Goal: Task Accomplishment & Management: Complete application form

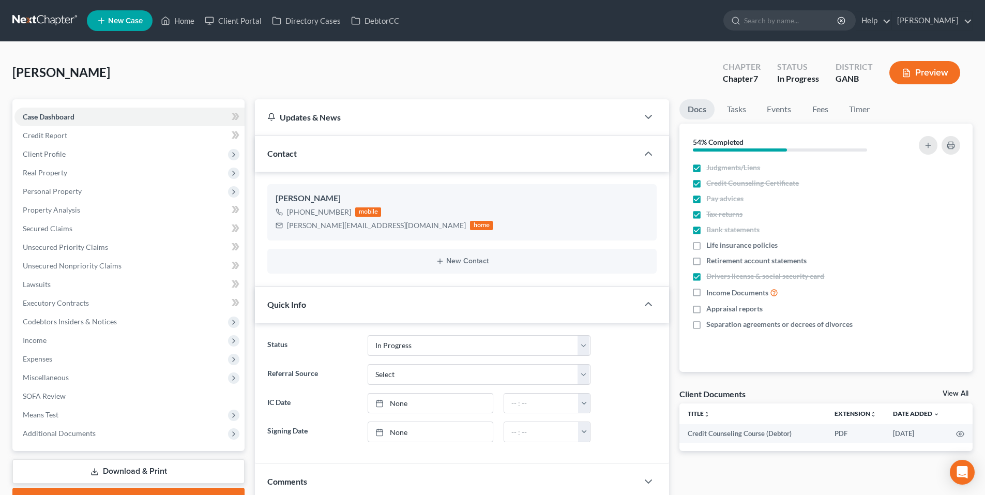
select select "9"
click at [44, 21] on link at bounding box center [45, 20] width 66 height 19
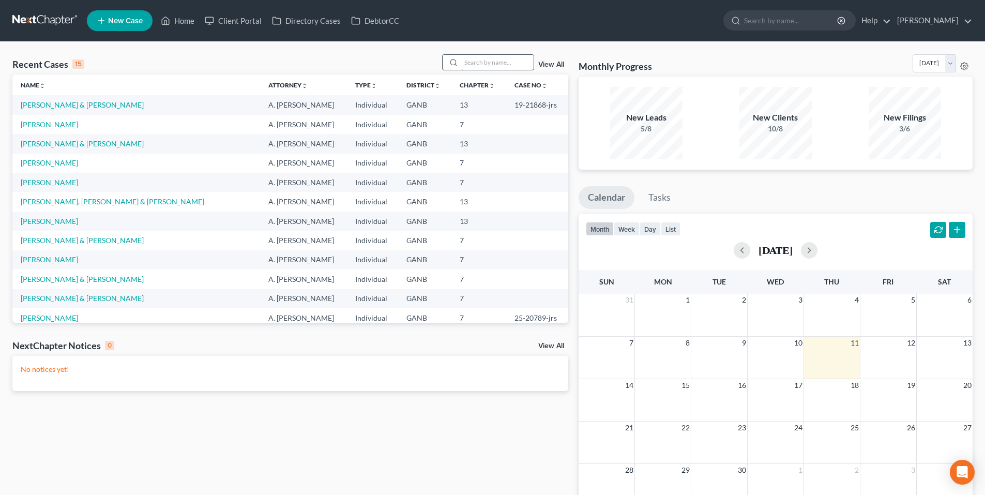
click at [509, 64] on input "search" at bounding box center [497, 62] width 72 height 15
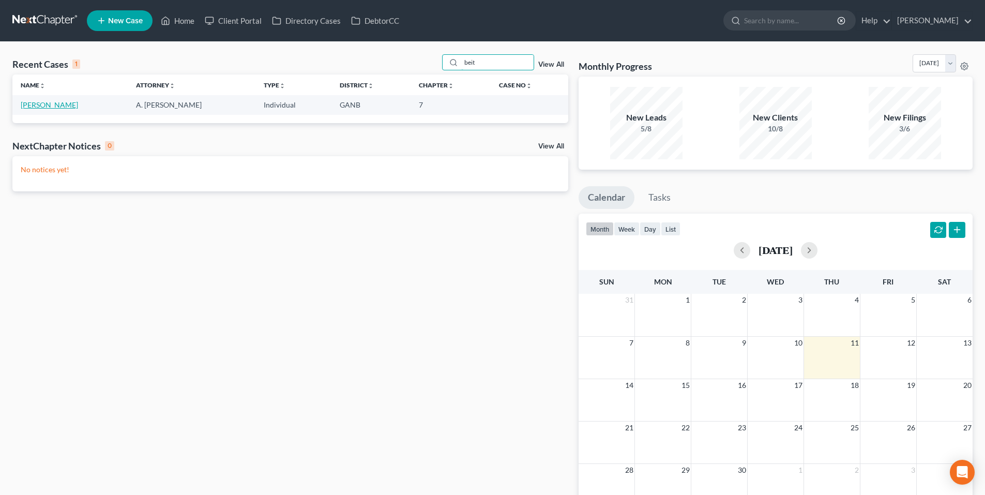
type input "beit"
click at [47, 108] on link "[PERSON_NAME]" at bounding box center [49, 104] width 57 height 9
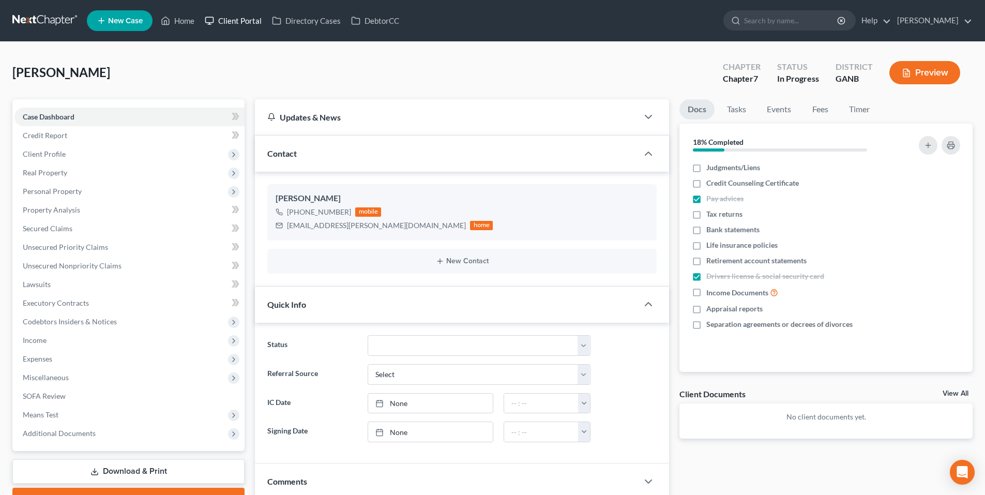
click at [231, 21] on link "Client Portal" at bounding box center [233, 20] width 67 height 19
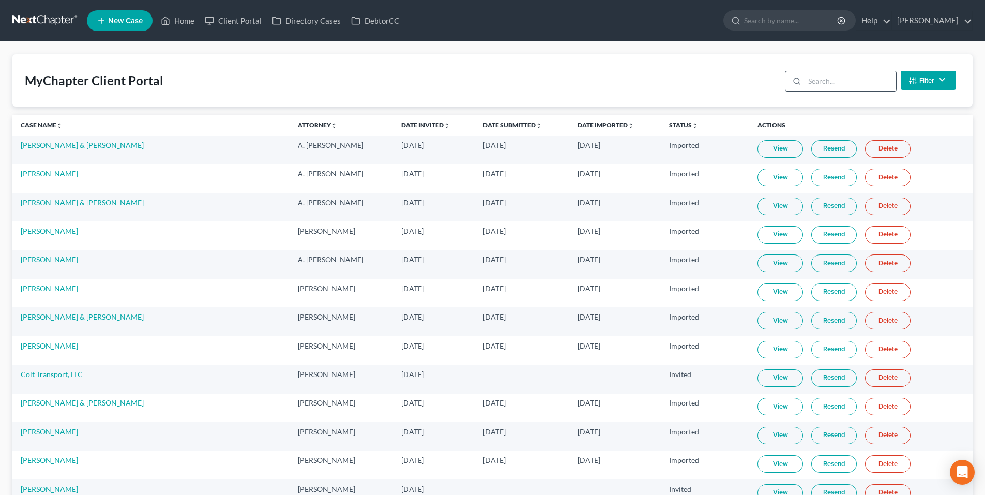
click at [860, 83] on input "search" at bounding box center [851, 81] width 92 height 20
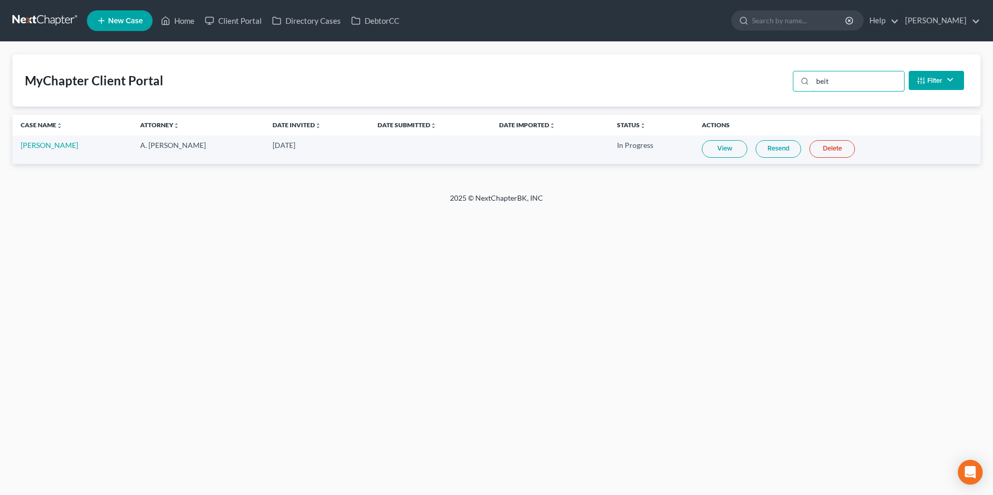
type input "beit"
click at [59, 13] on link at bounding box center [45, 20] width 66 height 19
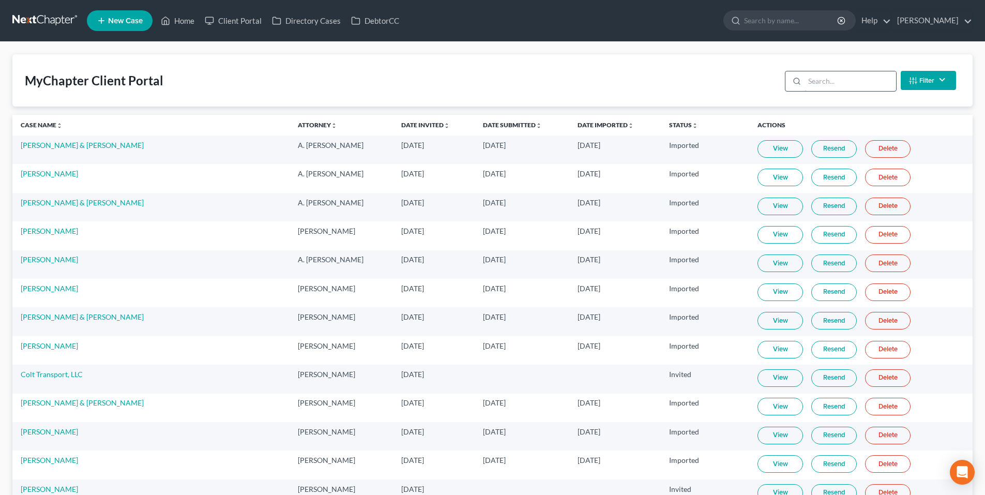
click at [856, 85] on input "search" at bounding box center [851, 81] width 92 height 20
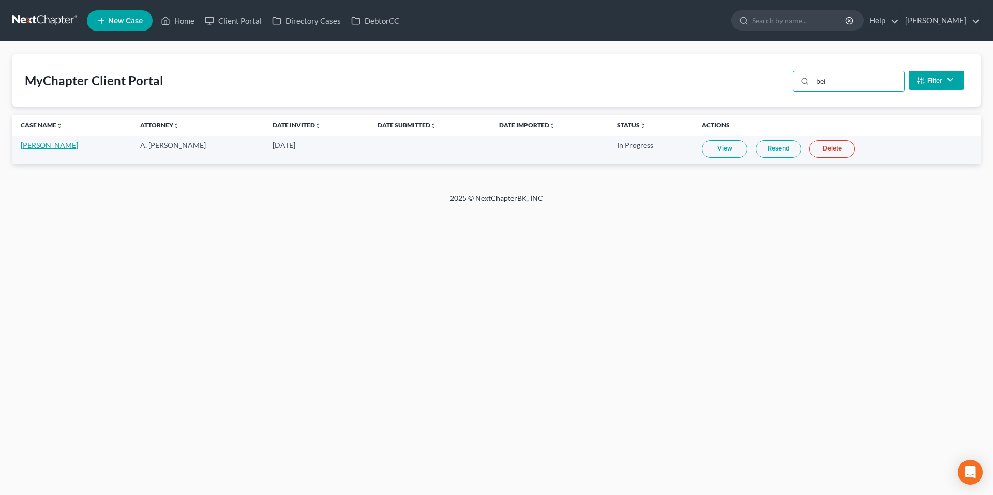
type input "bei"
click at [38, 143] on link "Hayley Beitzel" at bounding box center [49, 145] width 57 height 9
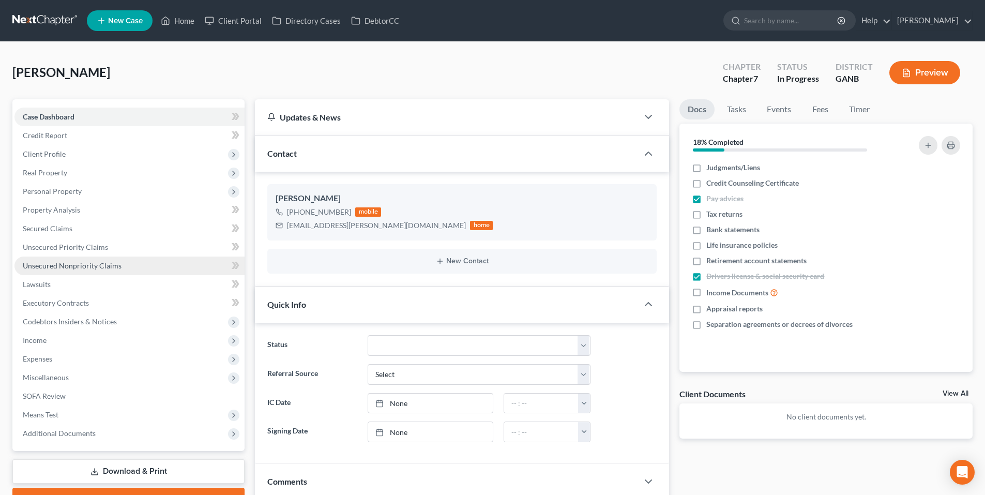
click at [94, 262] on span "Unsecured Nonpriority Claims" at bounding box center [72, 265] width 99 height 9
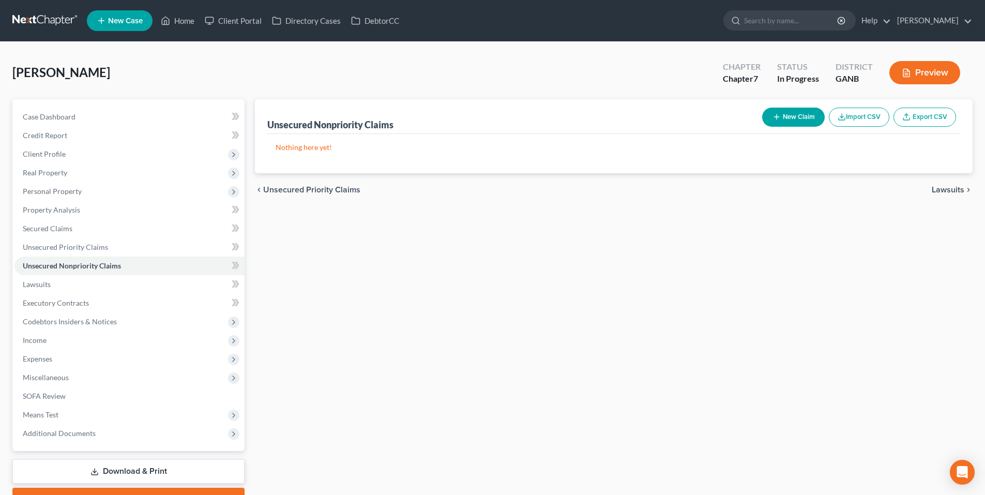
click at [799, 113] on button "New Claim" at bounding box center [793, 117] width 63 height 19
select select "0"
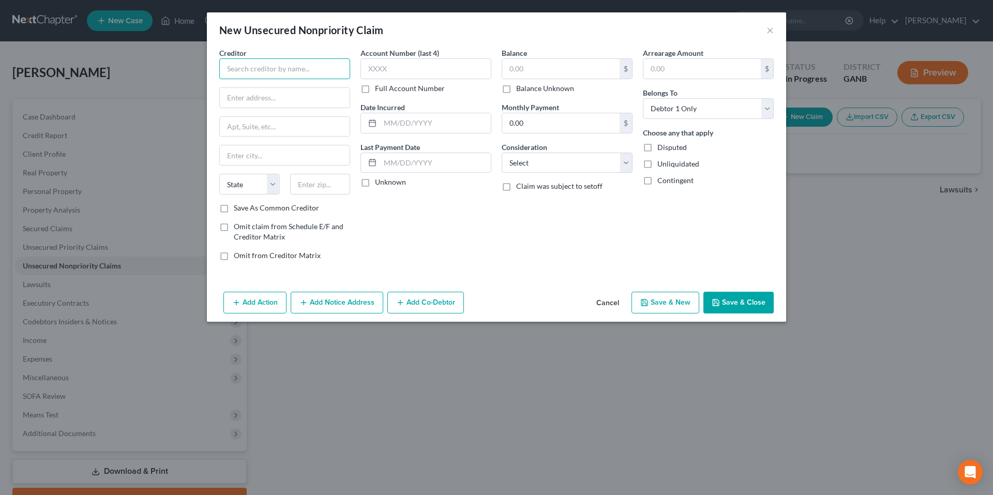
click at [288, 67] on input "text" at bounding box center [284, 68] width 131 height 21
click at [334, 73] on input "Envision Physician Services" at bounding box center [284, 68] width 131 height 21
type input "Envision Physician Services, LLC"
type input "20 Burton Hill Blvd"
type input "Suite 300"
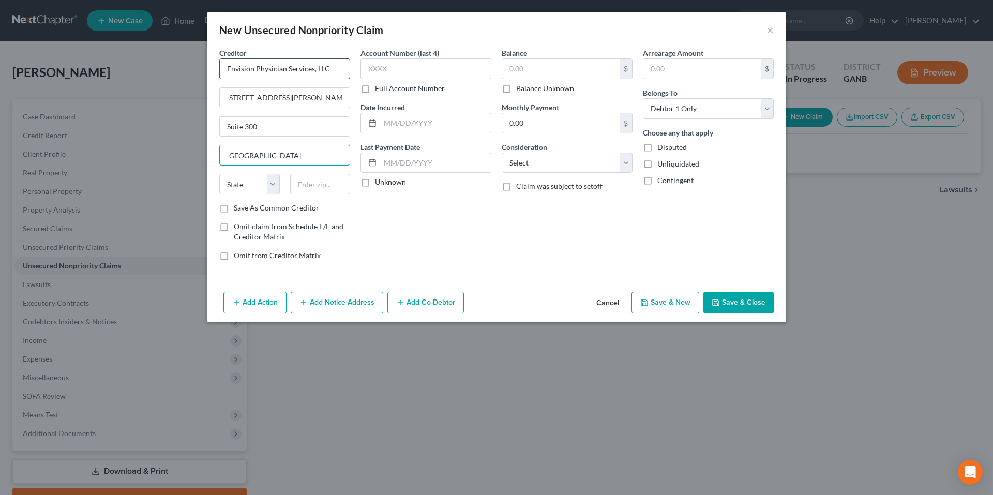
type input "Nashville"
select select "44"
type input "37215"
click at [572, 161] on select "Select Cable / Satellite Services Collection Agency Credit Card Debt Debt Couns…" at bounding box center [567, 163] width 131 height 21
select select "9"
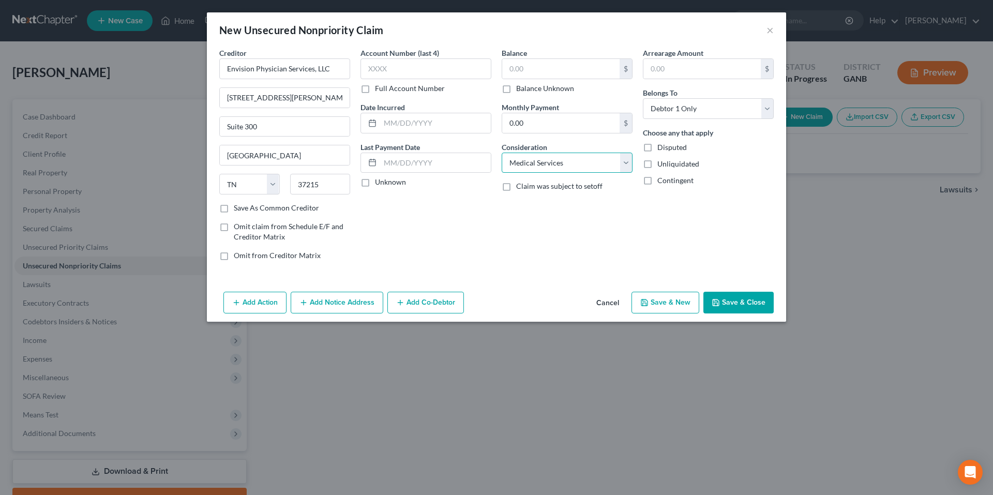
click at [502, 153] on select "Select Cable / Satellite Services Collection Agency Credit Card Debt Debt Couns…" at bounding box center [567, 163] width 131 height 21
click at [468, 73] on input "text" at bounding box center [426, 68] width 131 height 21
type input "9691"
type input "7/1/2025"
type input "1,450.00"
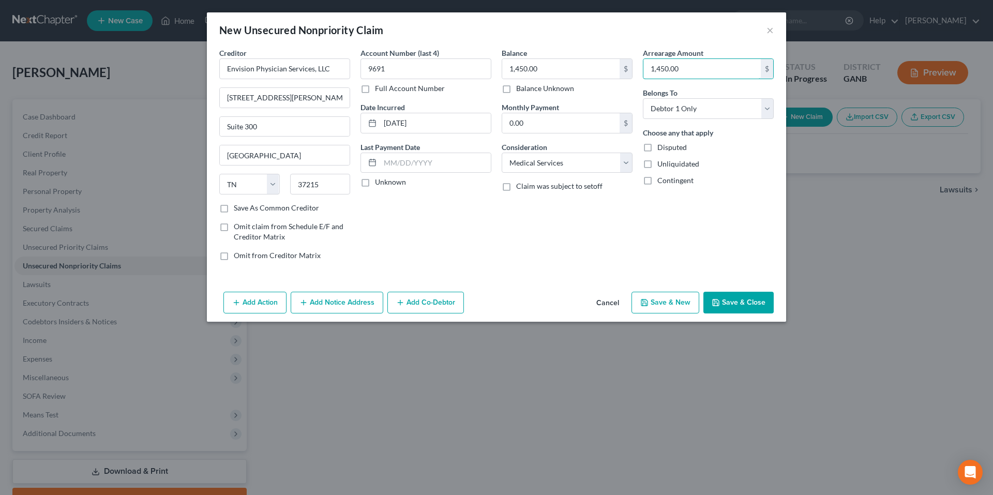
type input "1,450.00"
click at [750, 301] on button "Save & Close" at bounding box center [738, 303] width 70 height 22
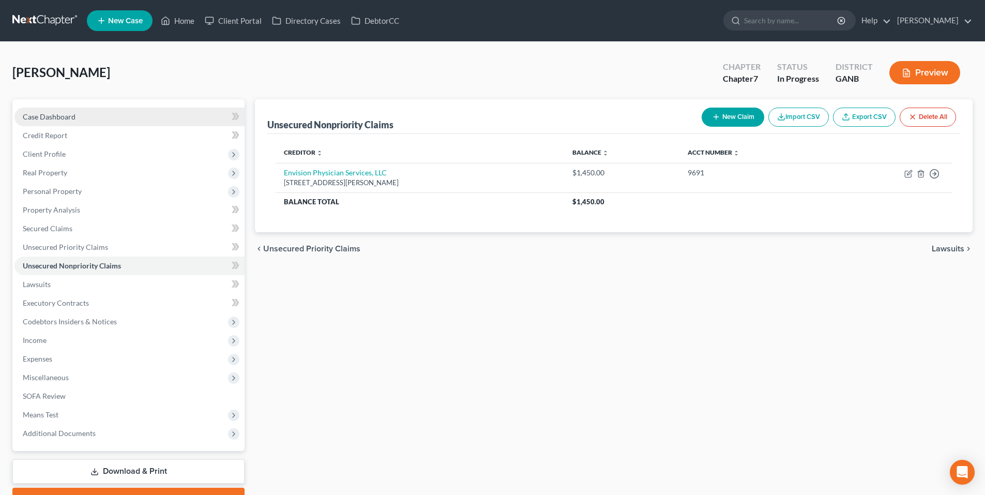
click at [77, 115] on link "Case Dashboard" at bounding box center [129, 117] width 230 height 19
select select "9"
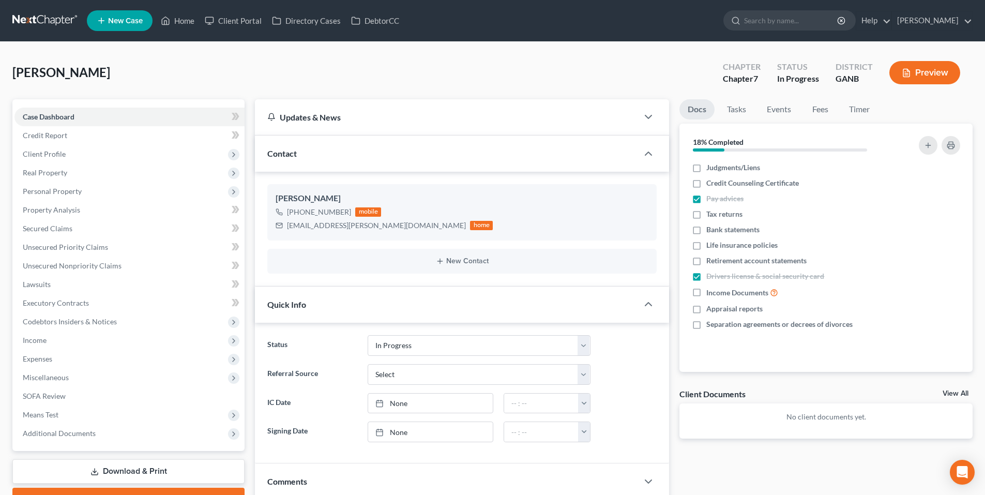
click at [36, 26] on link at bounding box center [45, 20] width 66 height 19
